Goal: Information Seeking & Learning: Learn about a topic

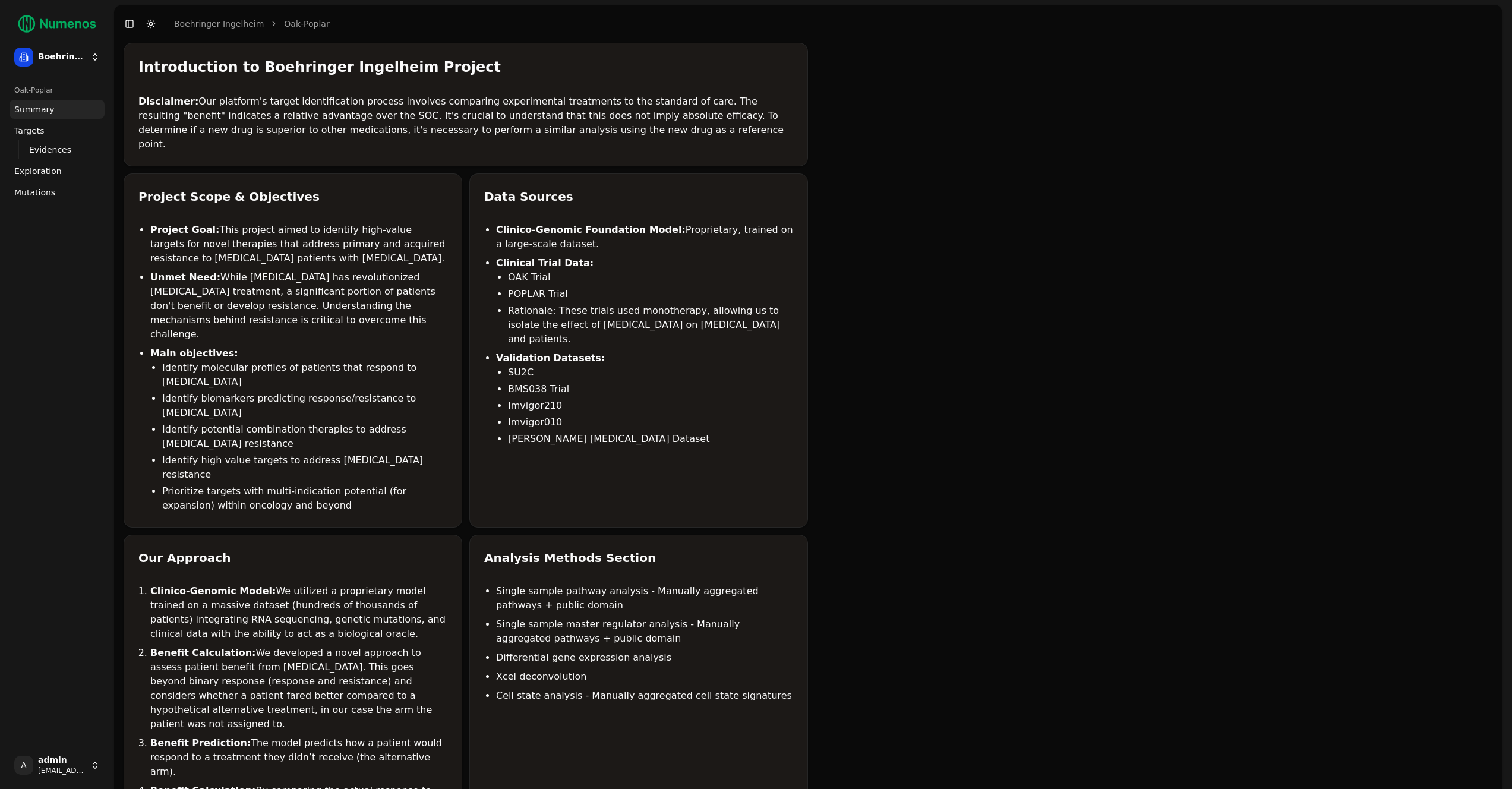
click at [36, 191] on span "Mutations" at bounding box center [34, 192] width 41 height 12
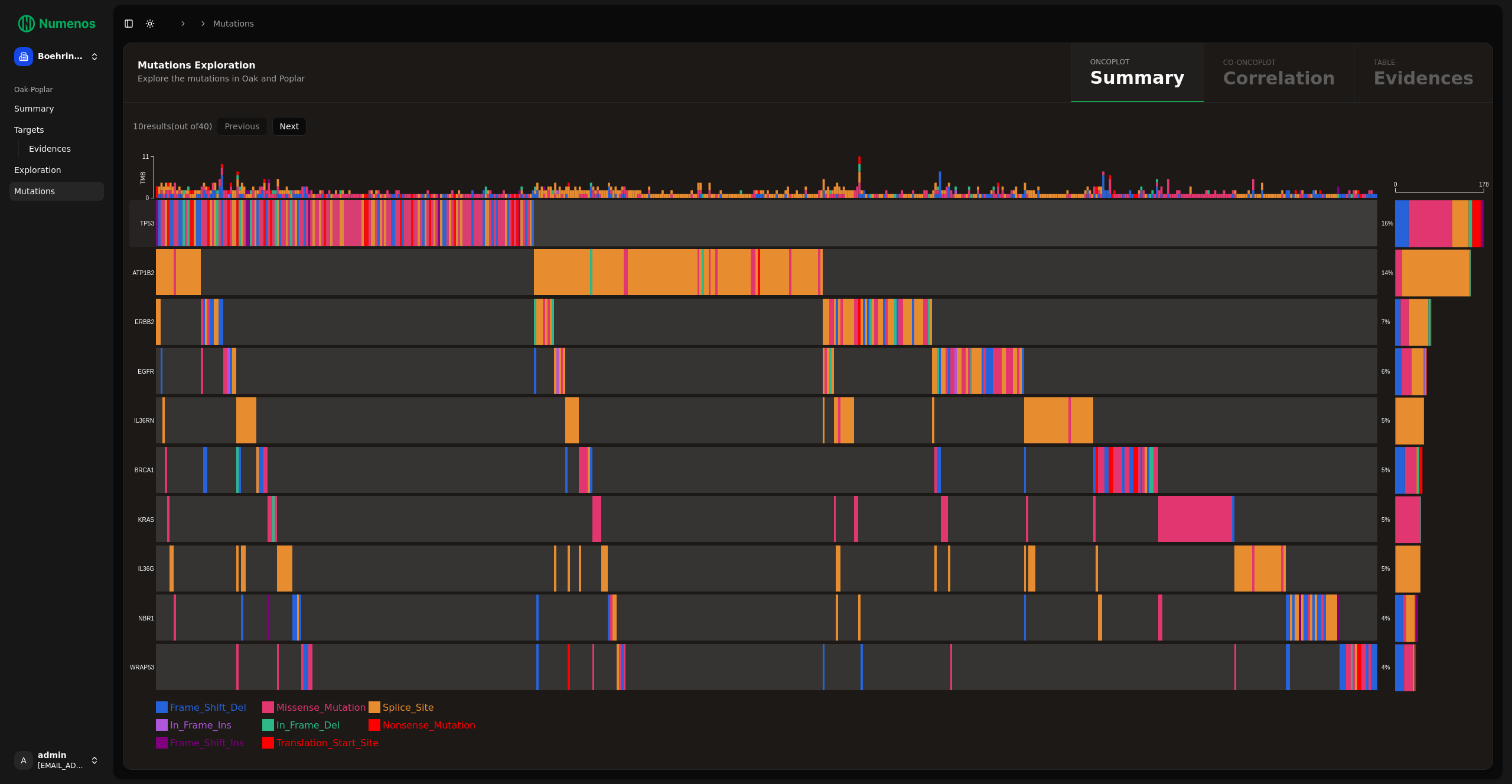
click at [300, 222] on rect at bounding box center [753, 223] width 1248 height 47
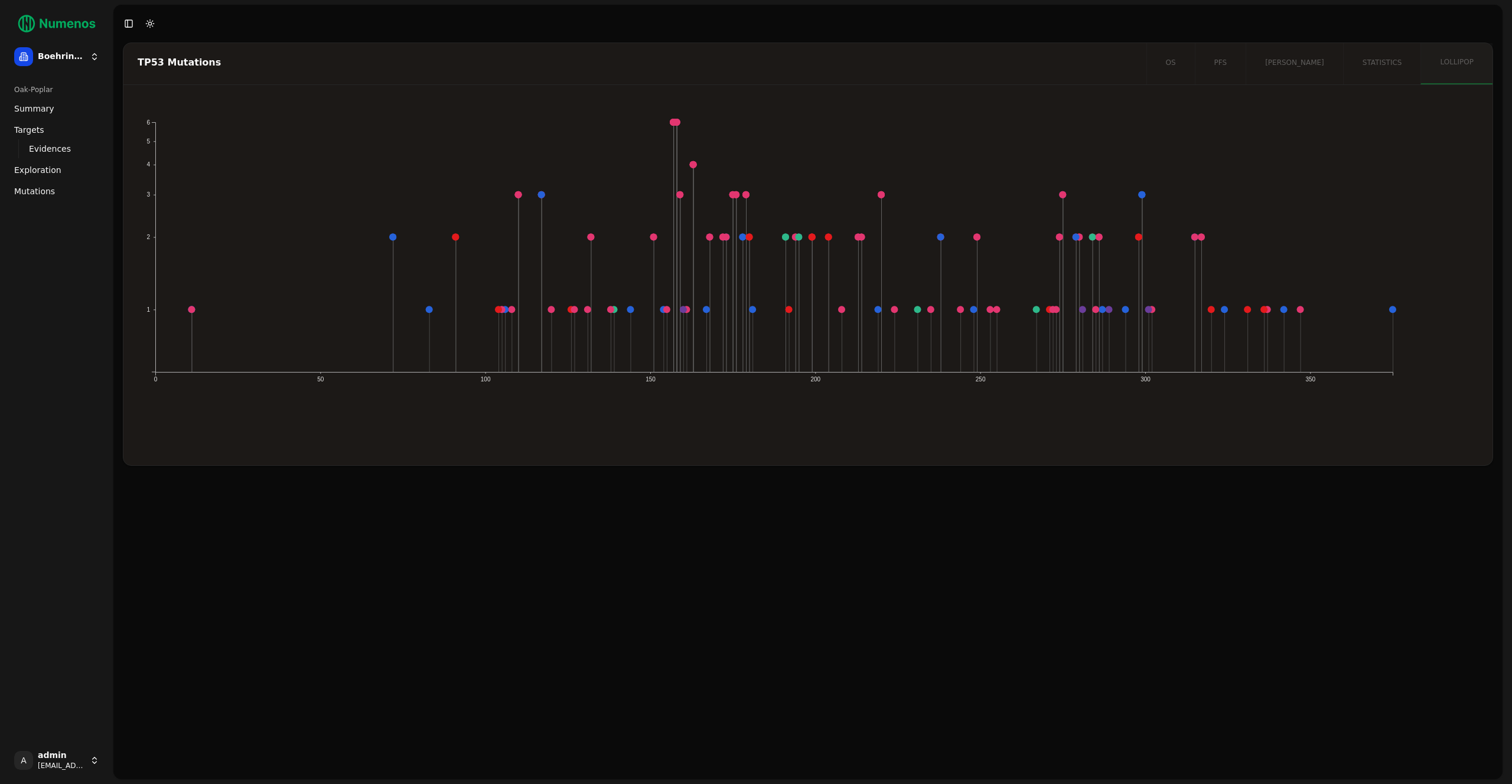
click at [45, 149] on span "Evidences" at bounding box center [50, 148] width 42 height 12
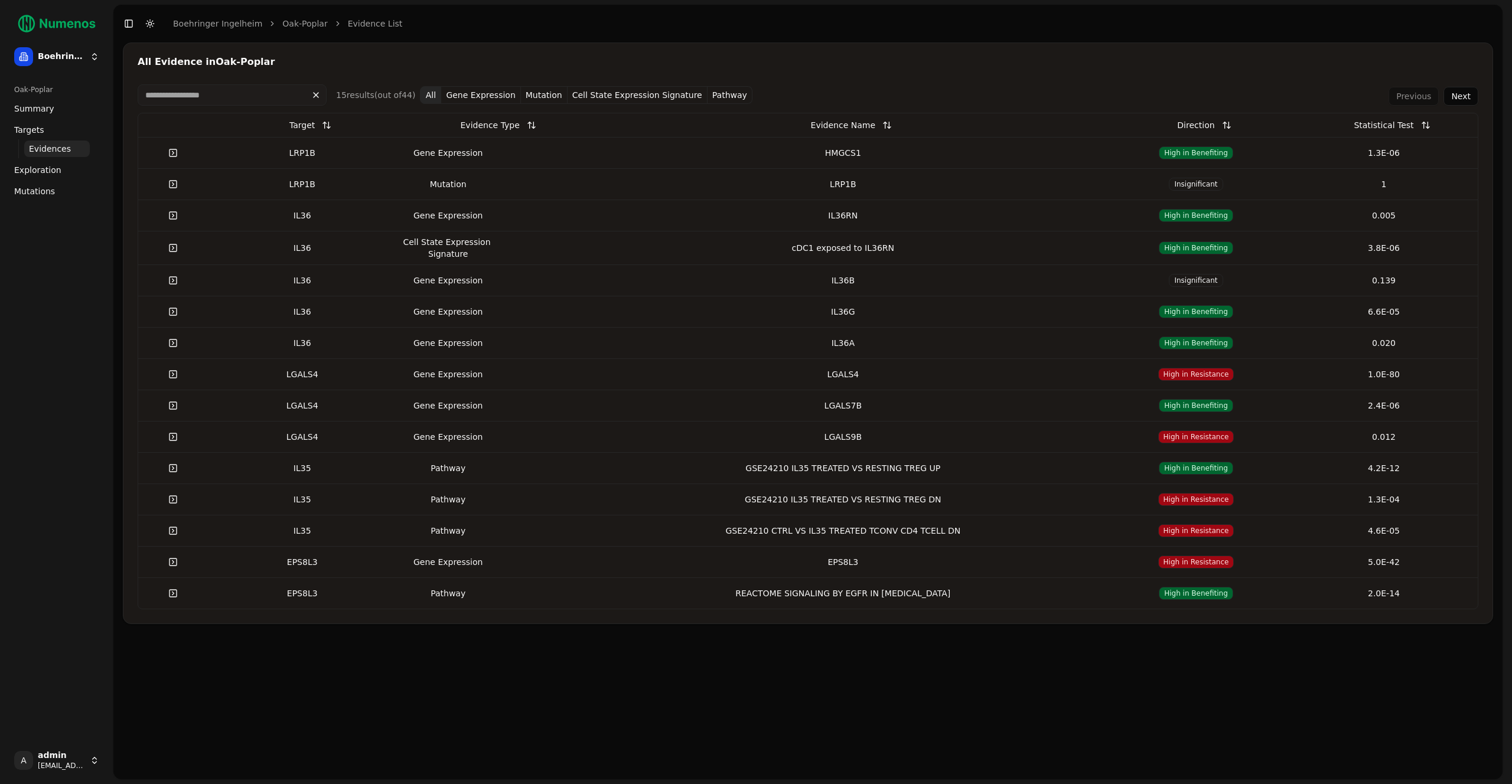
click at [571, 163] on td "Gene Expression" at bounding box center [490, 153] width 188 height 31
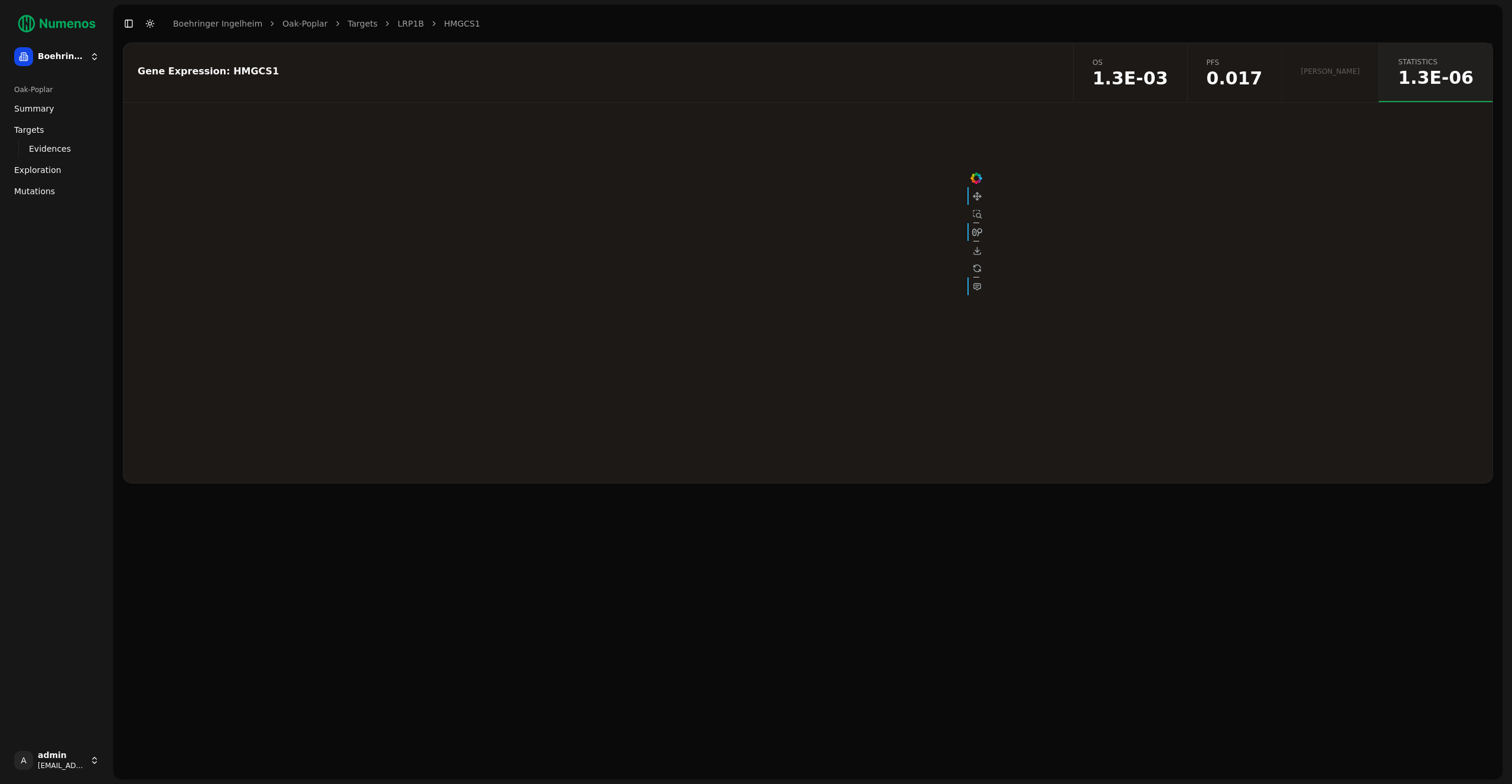
click at [1164, 70] on link "os 1.3E-03" at bounding box center [1130, 72] width 114 height 59
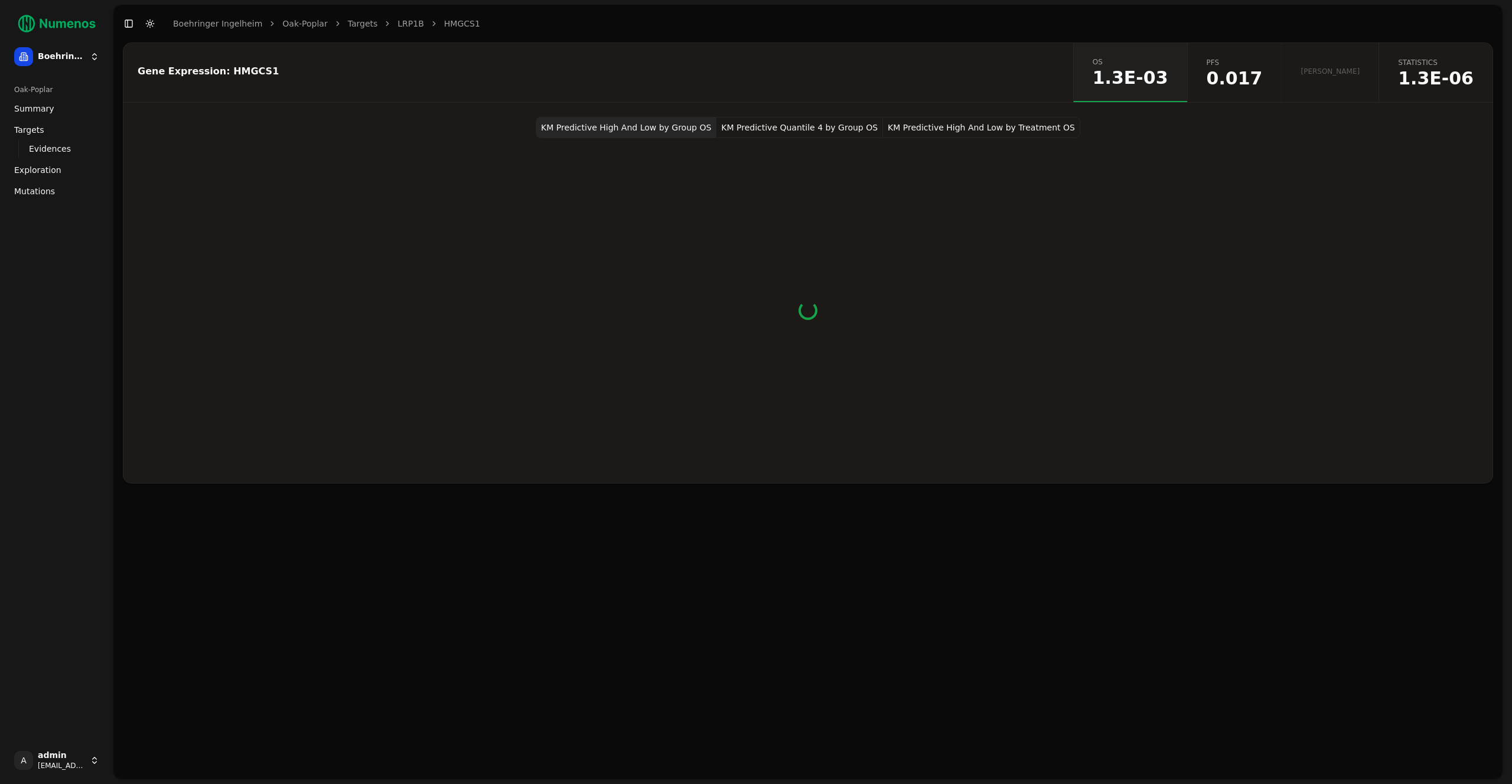
click at [0, 0] on div "Lean Library Open This pop-up is looking for open access resources . It has not…" at bounding box center [0, 0] width 0 height 0
click at [344, 272] on div "KM Predictive High And Low by Group OS KM Predictive Quantile 4 by Group OS KM …" at bounding box center [808, 300] width 1369 height 366
click at [40, 189] on span "Mutations" at bounding box center [34, 191] width 41 height 12
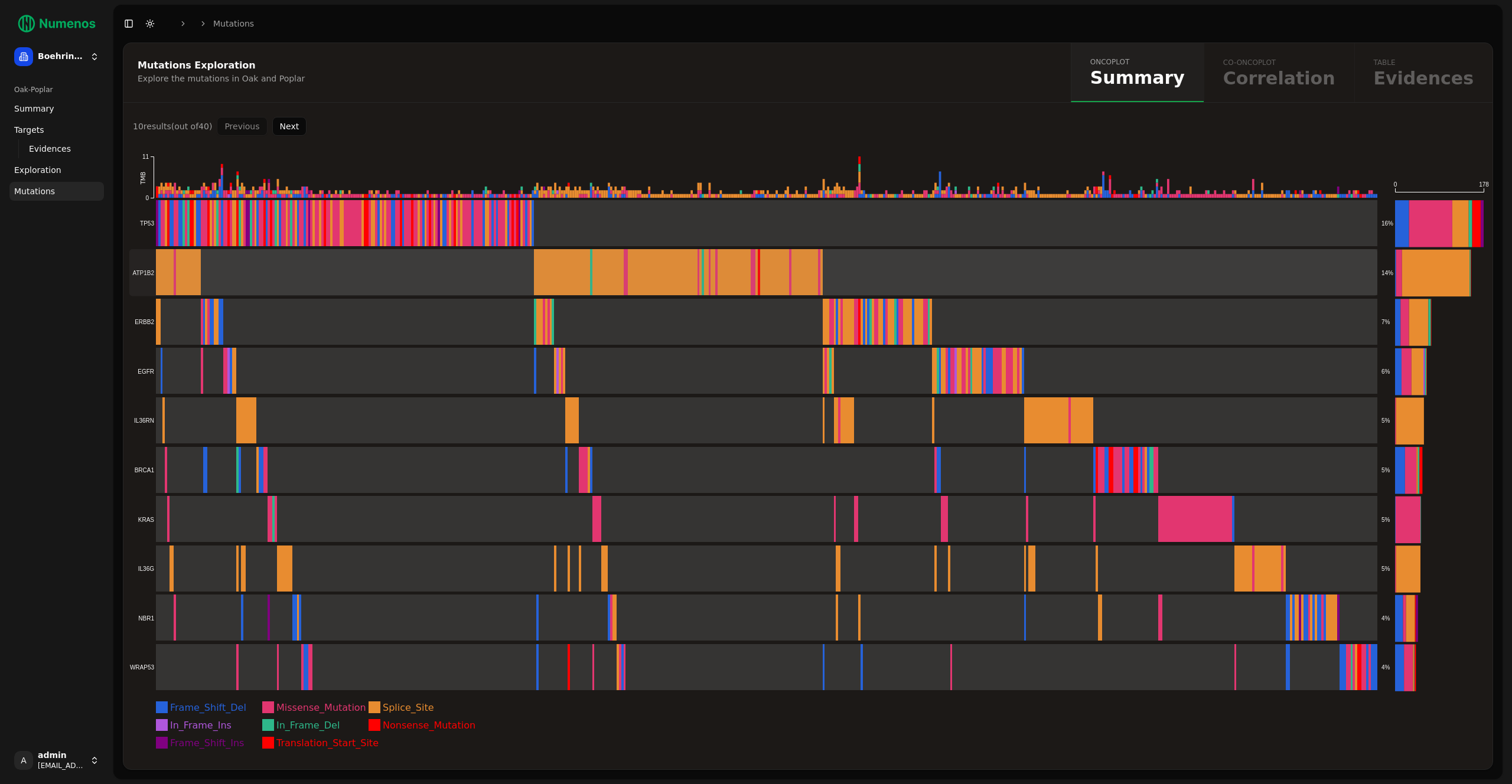
click at [421, 273] on rect at bounding box center [753, 272] width 1248 height 47
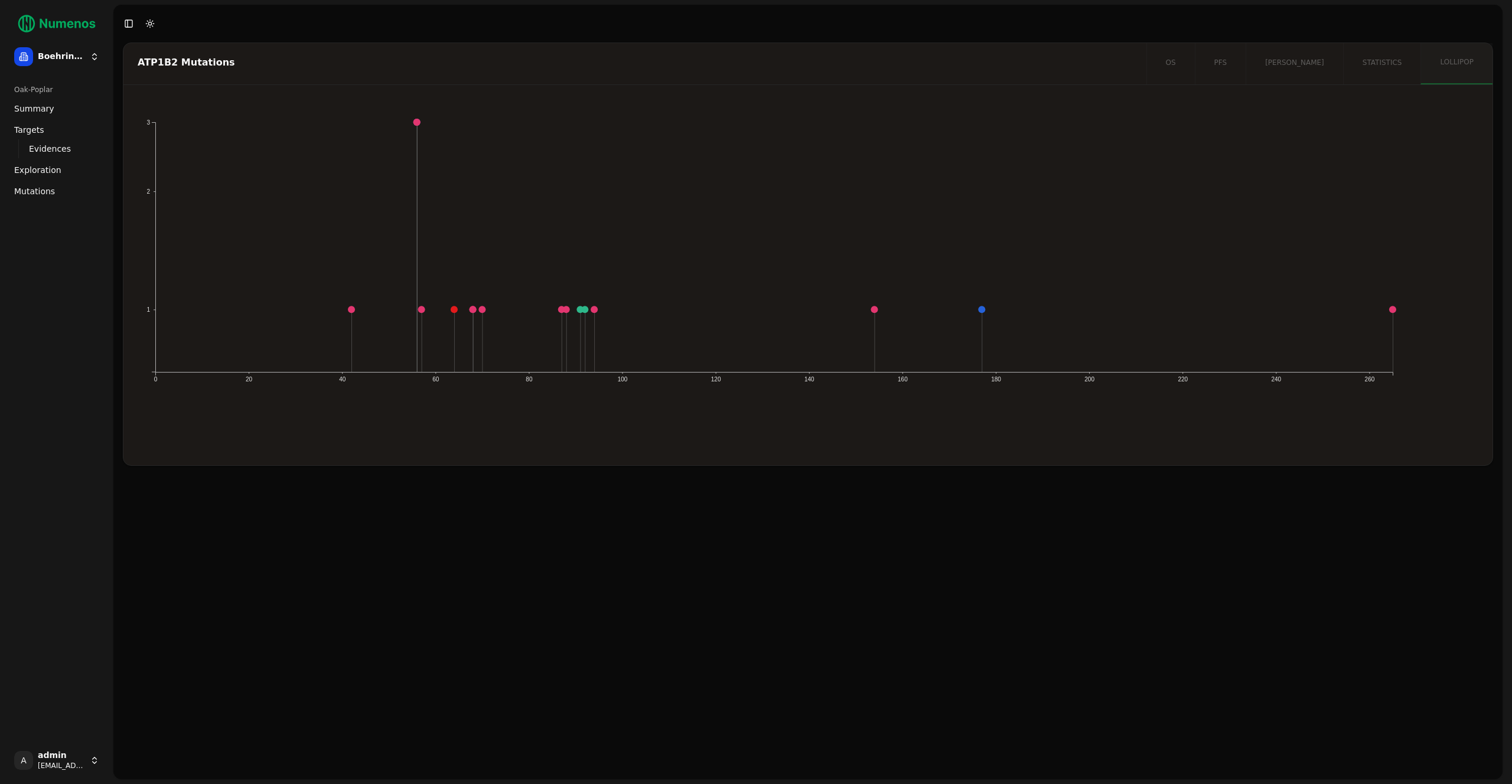
click at [832, 544] on div "ATP1B2 Mutations os pfs orr statistics lollipop 1 2 3 0 20 40 60 80 100 120 140…" at bounding box center [808, 411] width 1389 height 737
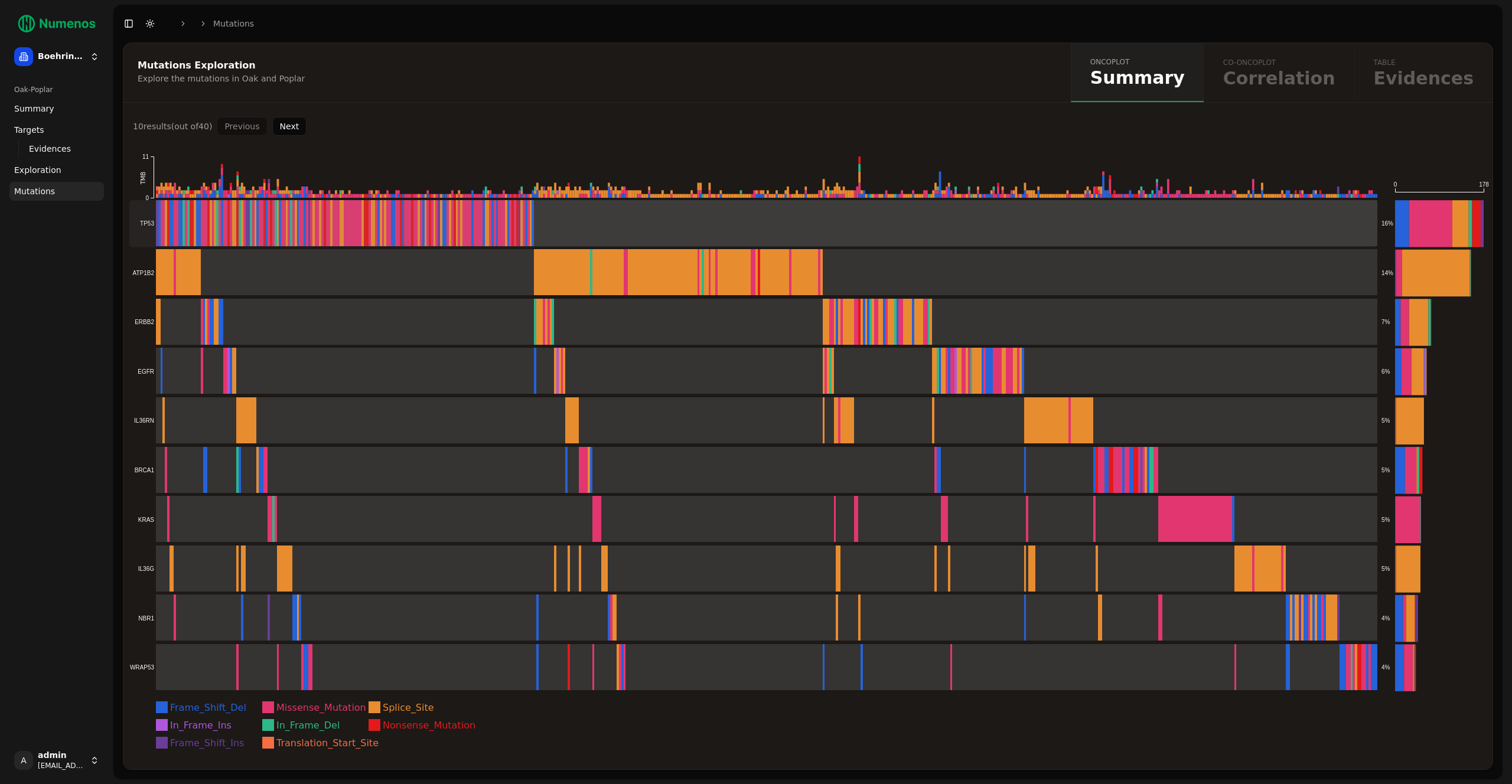
click at [556, 219] on rect at bounding box center [753, 223] width 1248 height 47
